Goal: Navigation & Orientation: Find specific page/section

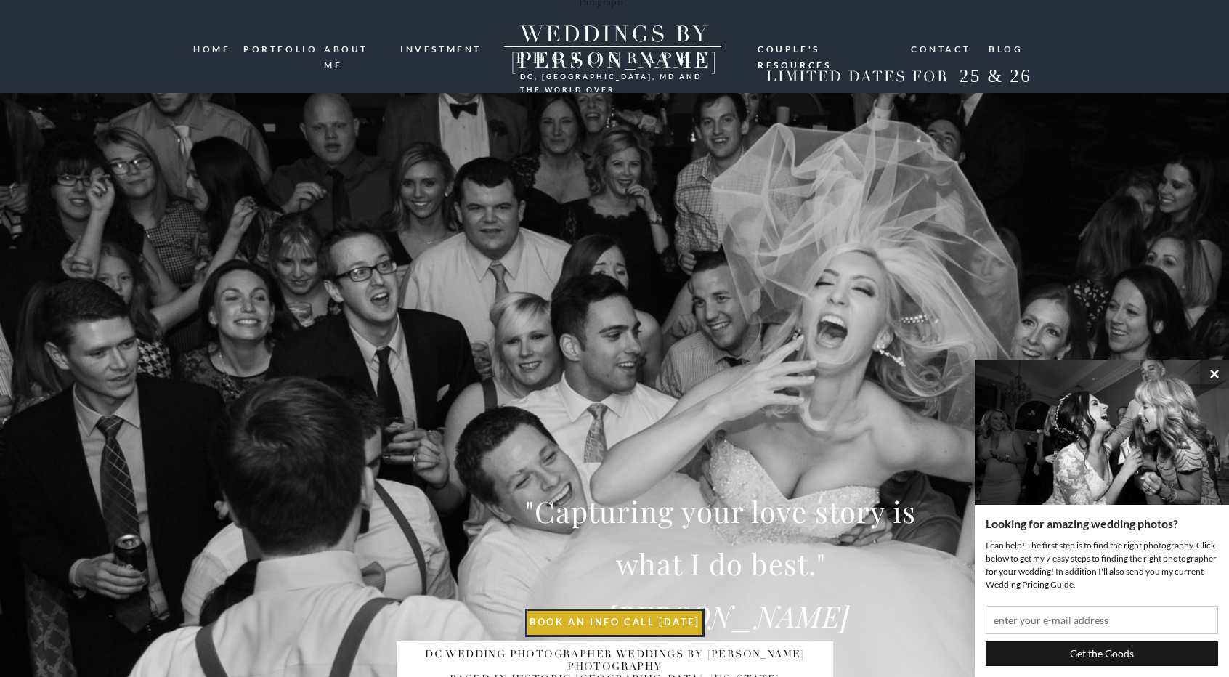
click at [280, 43] on nav "portfolio" at bounding box center [278, 48] width 70 height 14
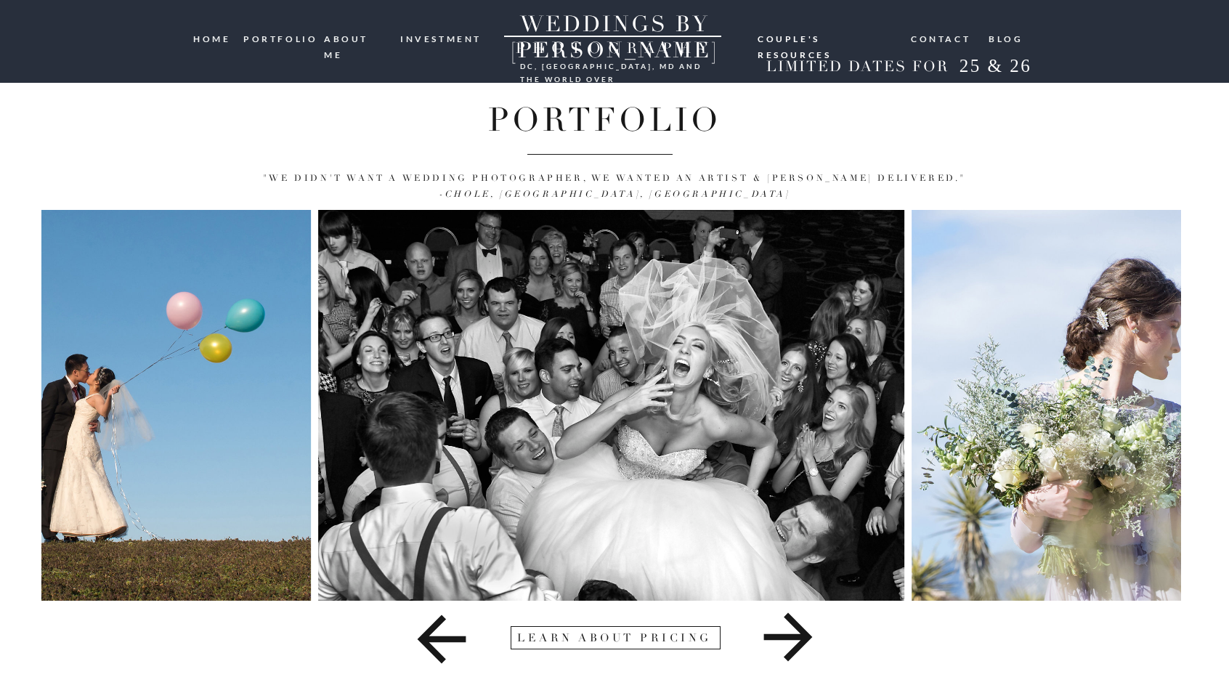
scroll to position [23, 0]
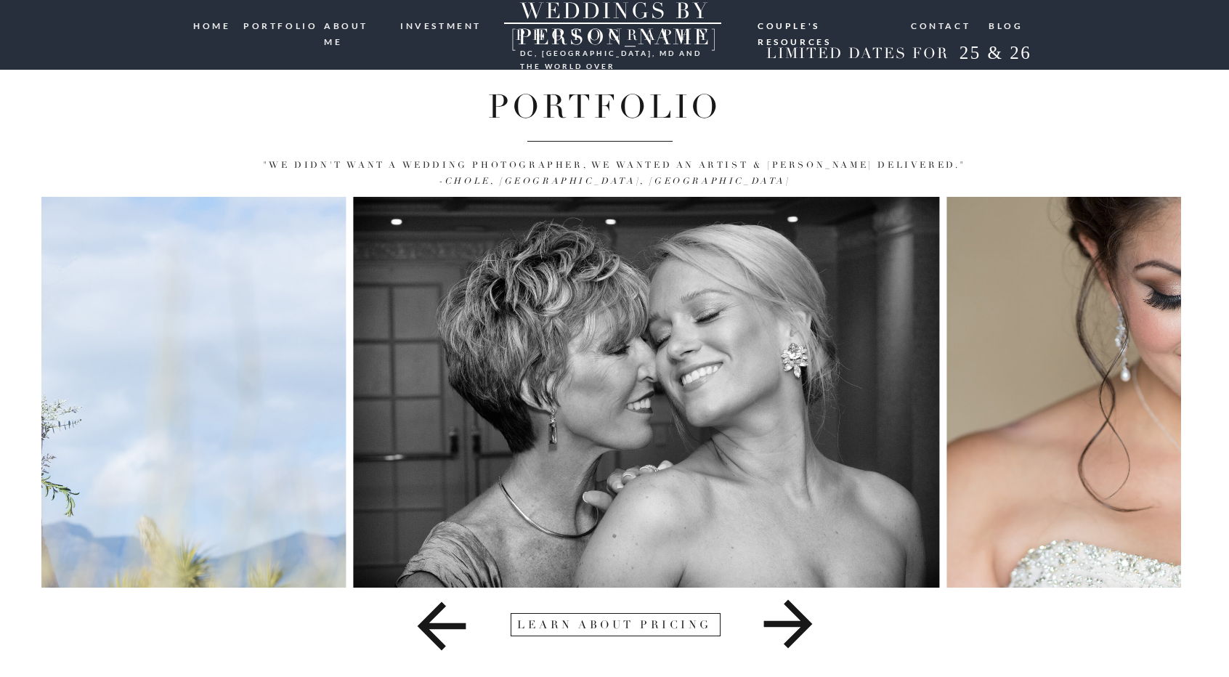
click at [17, 470] on div "the latest: 07. THE Blog 06. Contact 05. couple's resources 04. investment 02. …" at bounding box center [614, 327] width 1229 height 700
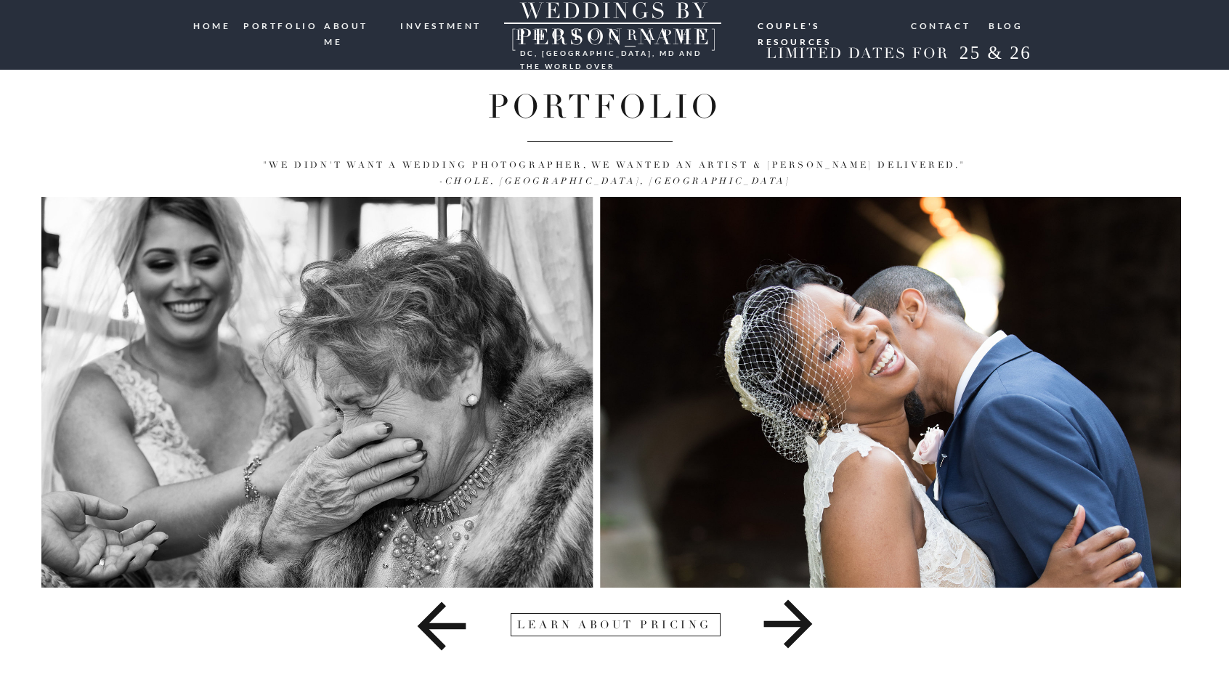
click at [64, 474] on img at bounding box center [299, 392] width 585 height 391
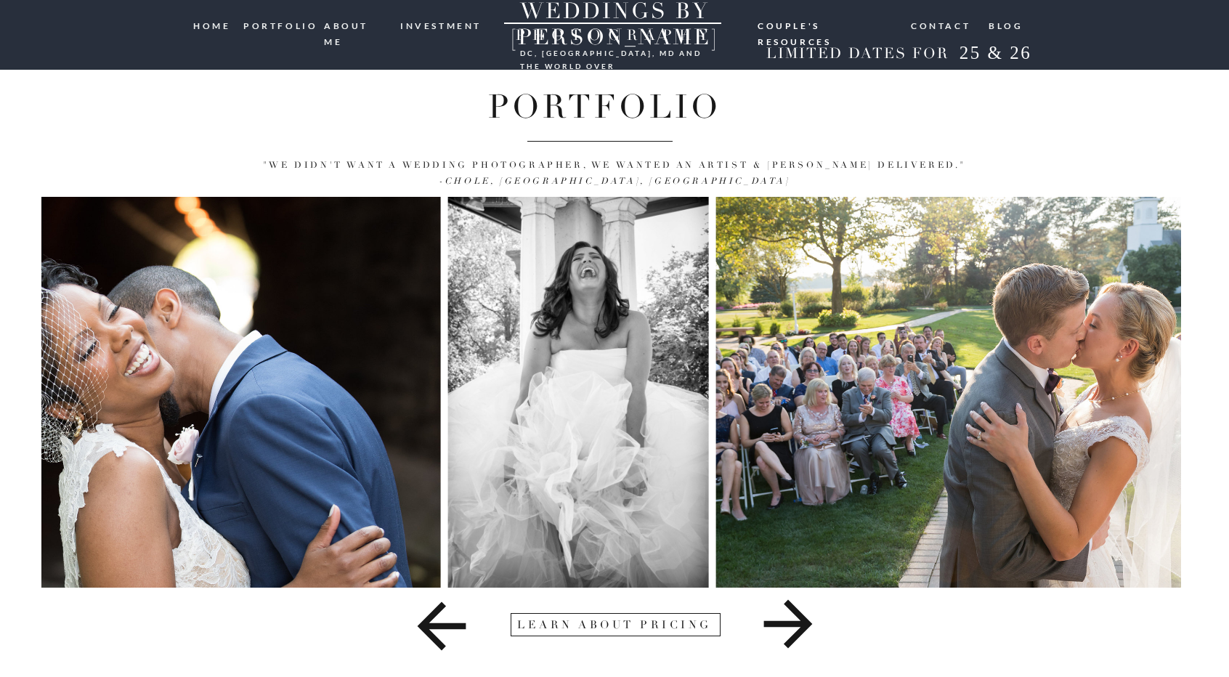
click at [0, 479] on div "the latest: 07. THE Blog 06. Contact 05. couple's resources 04. investment 02. …" at bounding box center [614, 327] width 1229 height 700
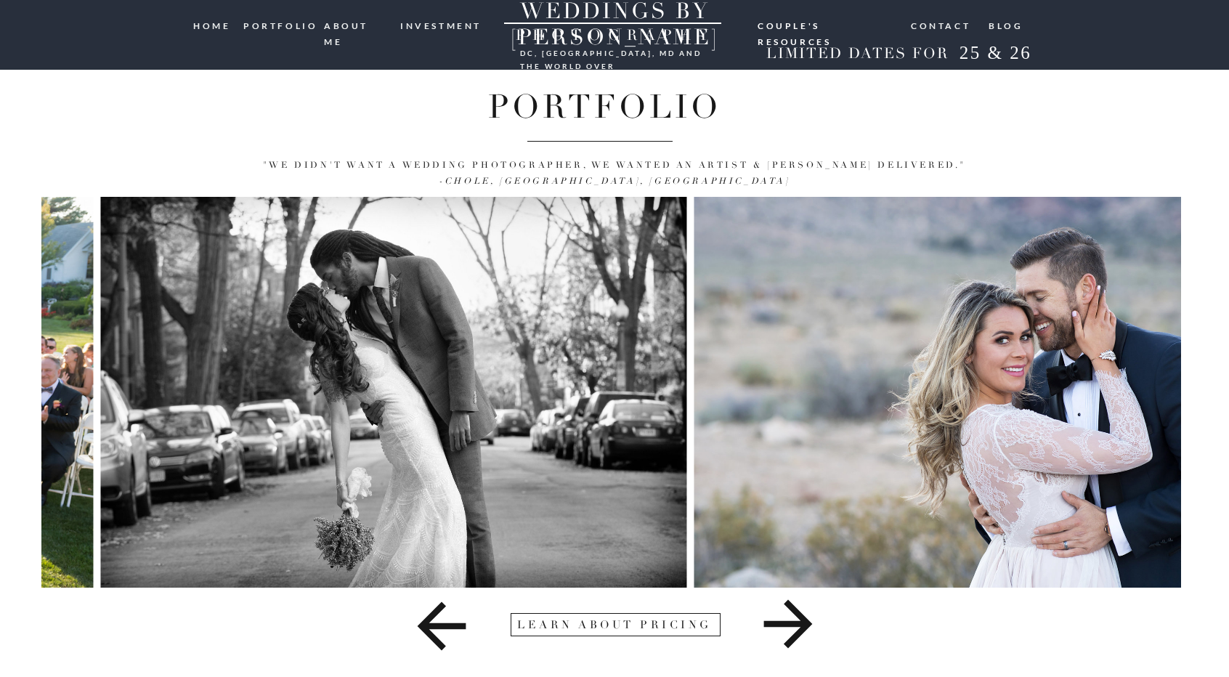
click at [235, 469] on img at bounding box center [394, 392] width 586 height 391
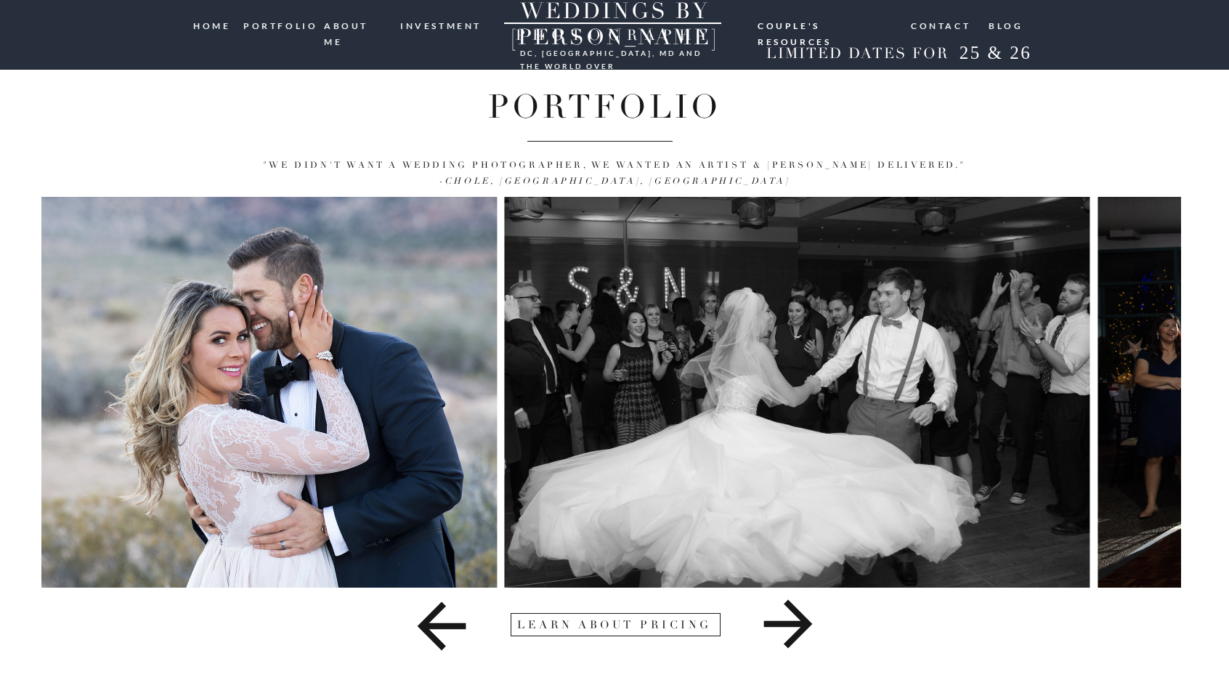
click at [0, 450] on div "the latest: 07. THE Blog 06. Contact 05. couple's resources 04. investment 02. …" at bounding box center [614, 327] width 1229 height 700
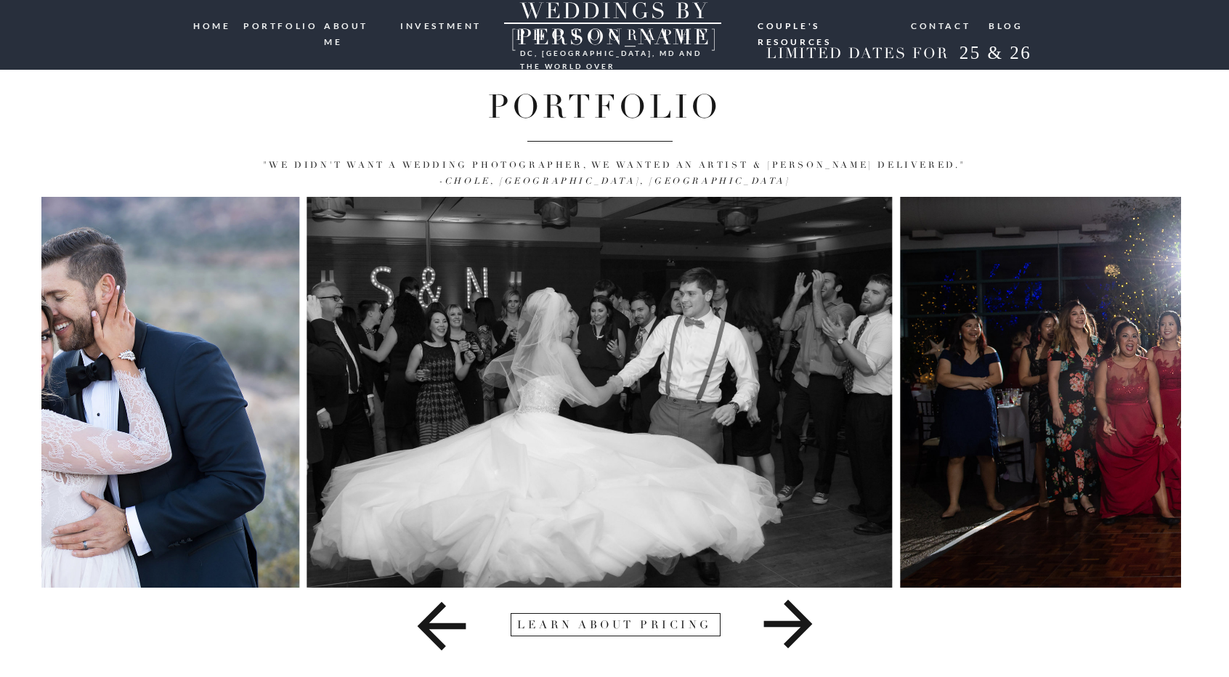
click at [900, 435] on img at bounding box center [1193, 392] width 586 height 391
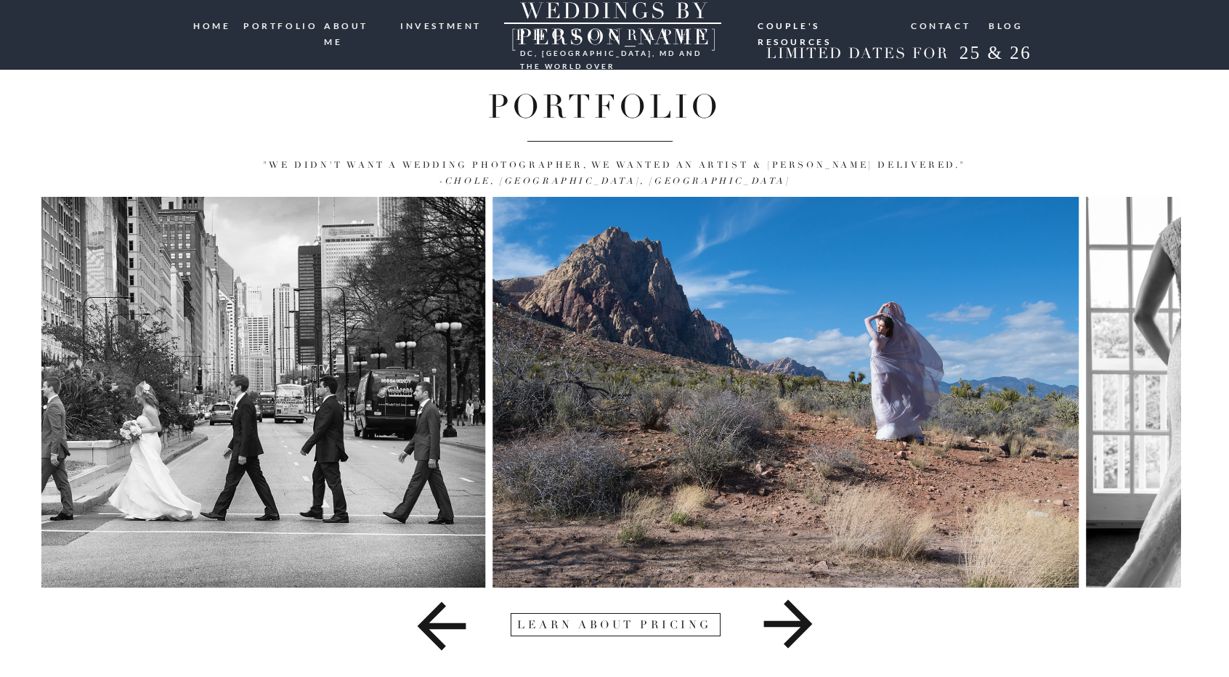
click at [0, 422] on div "the latest: 07. THE Blog 06. Contact 05. couple's resources 04. investment 02. …" at bounding box center [614, 327] width 1229 height 700
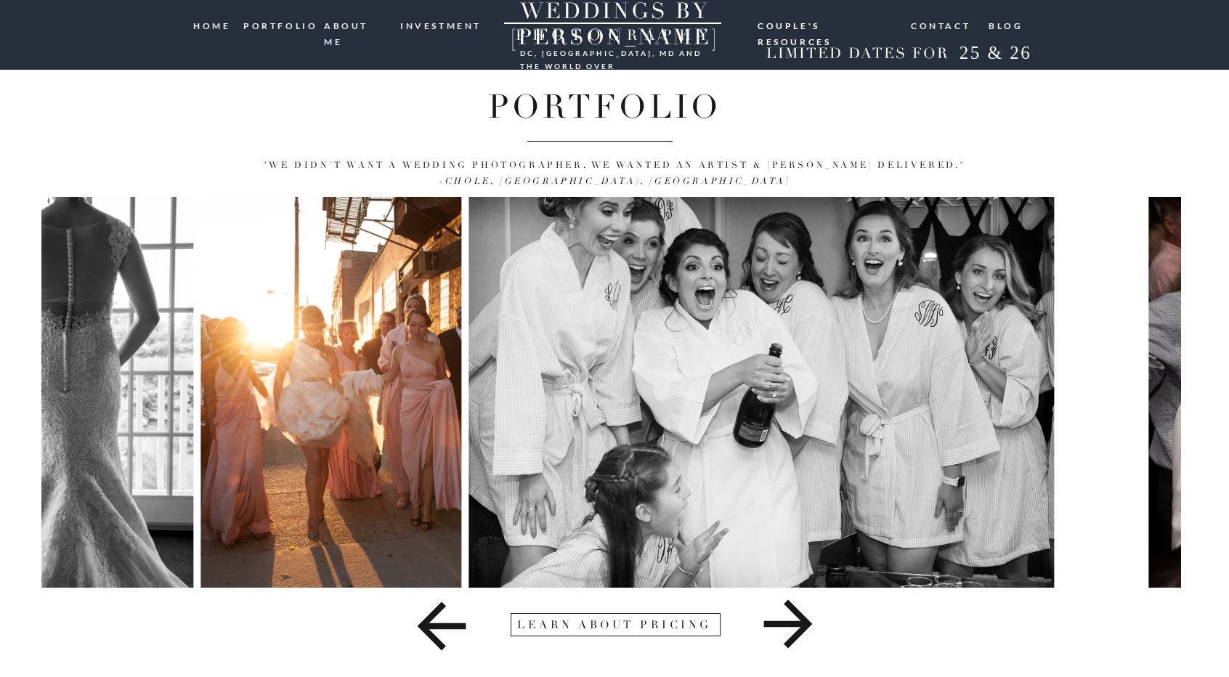
click at [1, 415] on div "the latest: 07. THE Blog 06. Contact 05. couple's resources 04. investment 02. …" at bounding box center [614, 327] width 1229 height 700
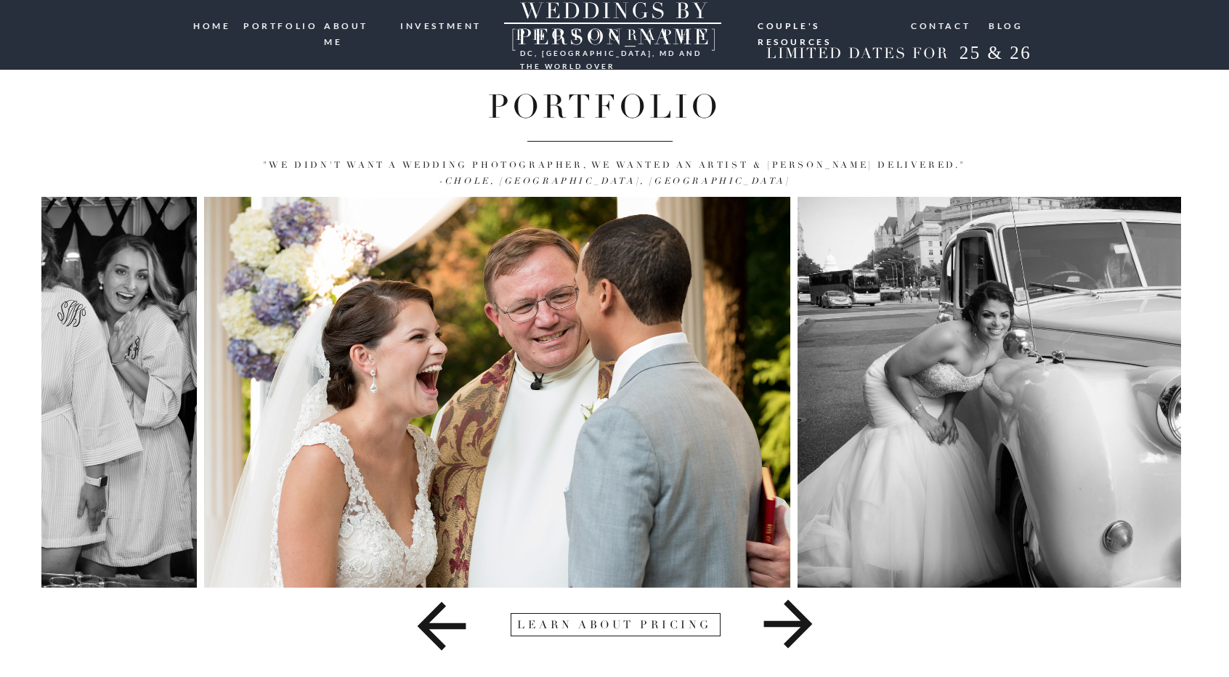
click at [327, 432] on img at bounding box center [497, 392] width 586 height 391
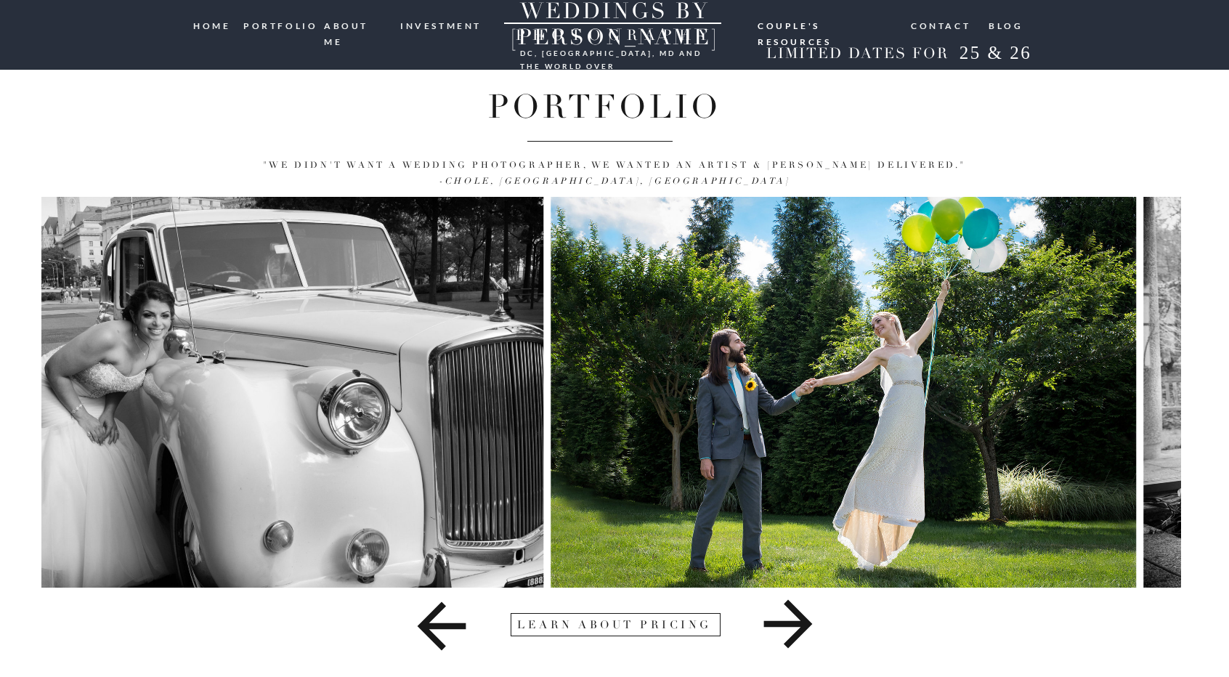
click at [119, 383] on img at bounding box center [250, 392] width 585 height 391
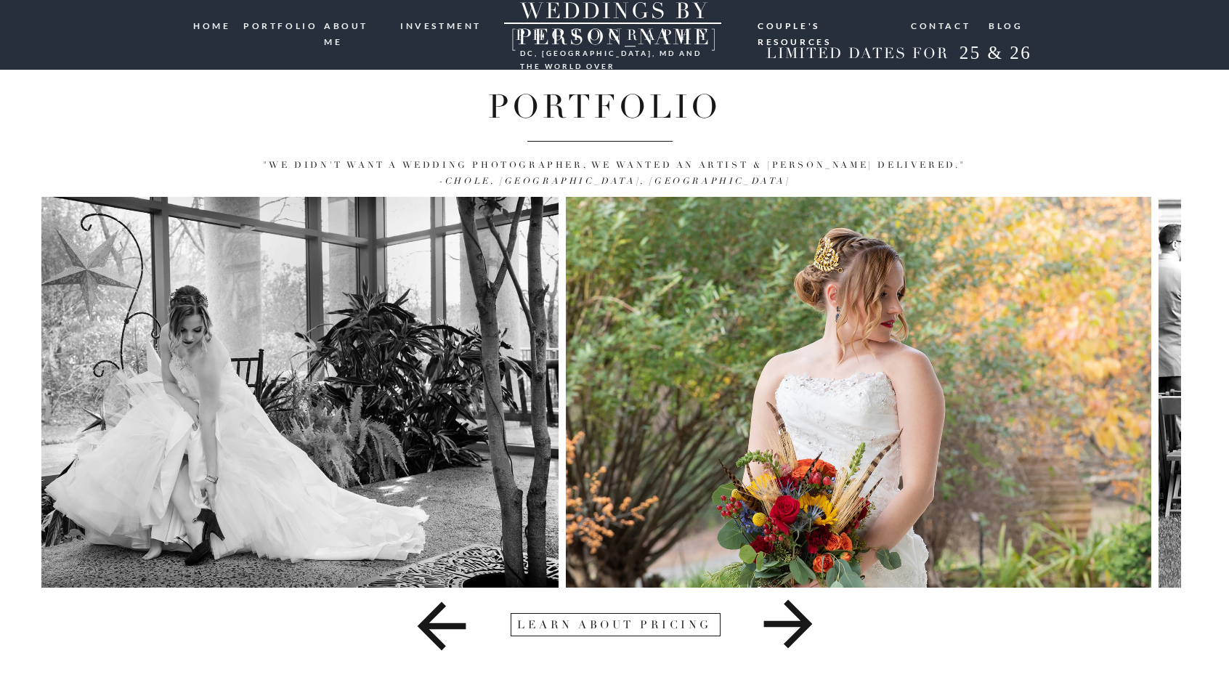
click at [2, 382] on div "the latest: 07. THE Blog 06. Contact 05. couple's resources 04. investment 02. …" at bounding box center [614, 327] width 1229 height 700
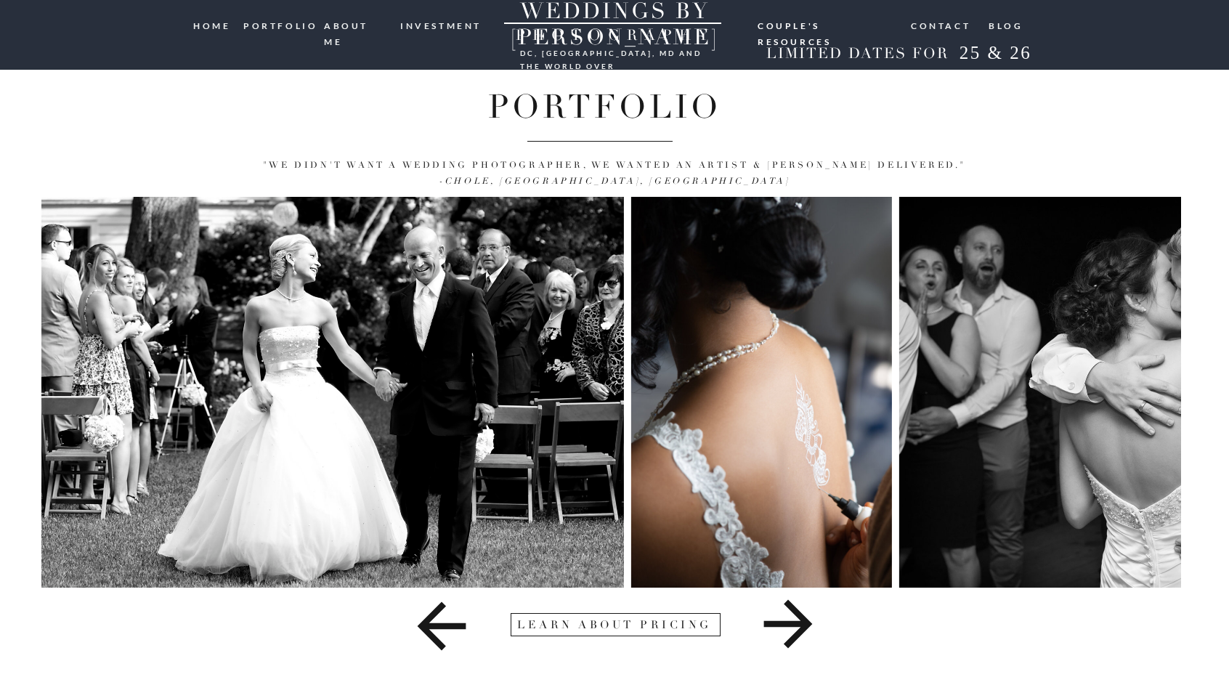
click at [1, 354] on div "the latest: 07. THE Blog 06. Contact 05. couple's resources 04. investment 02. …" at bounding box center [614, 327] width 1229 height 700
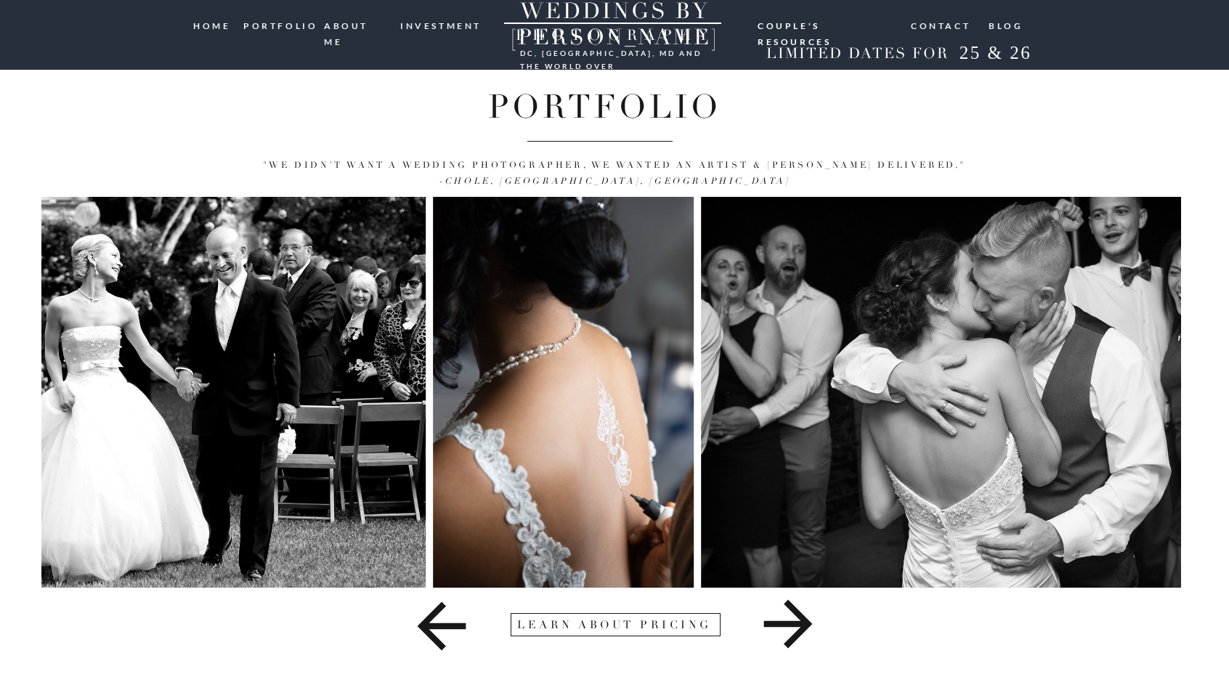
click at [0, 364] on div "the latest: 07. THE Blog 06. Contact 05. couple's resources 04. investment 02. …" at bounding box center [614, 327] width 1229 height 700
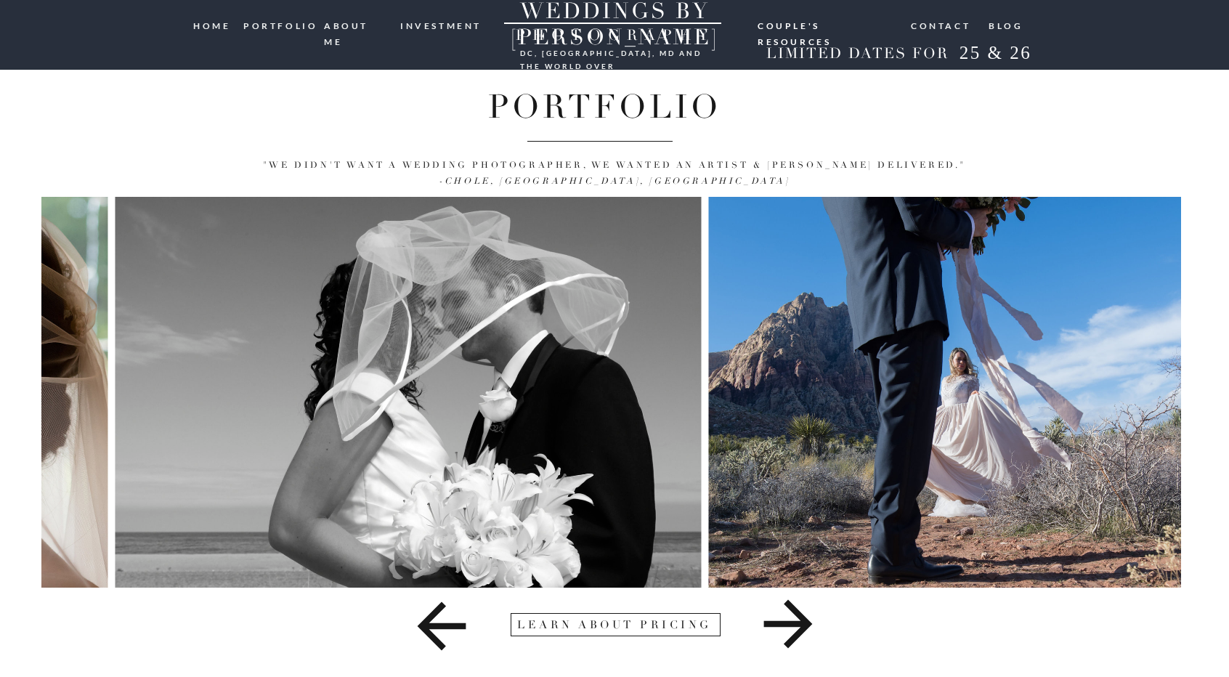
click at [198, 344] on img at bounding box center [408, 392] width 586 height 391
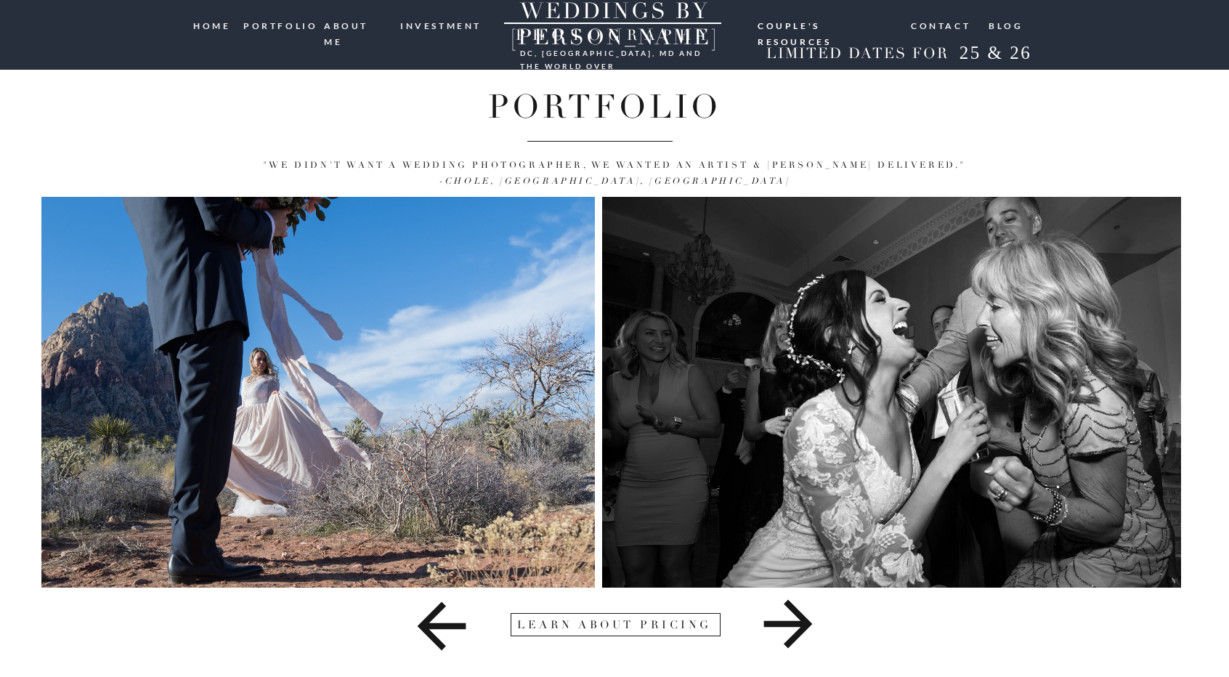
click at [10, 389] on div "the latest: 07. THE Blog 06. Contact 05. couple's resources 04. investment 02. …" at bounding box center [614, 327] width 1229 height 700
